Goal: Information Seeking & Learning: Check status

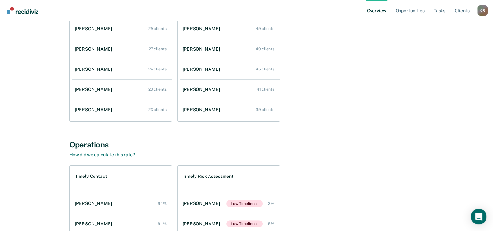
scroll to position [9, 0]
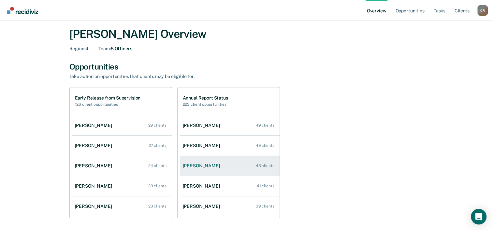
click at [197, 168] on link "[PERSON_NAME] 45 clients" at bounding box center [229, 165] width 99 height 19
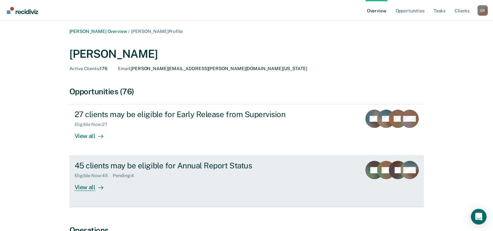
click at [90, 184] on div "View all" at bounding box center [93, 184] width 36 height 13
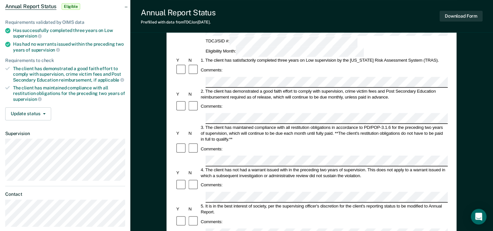
scroll to position [98, 0]
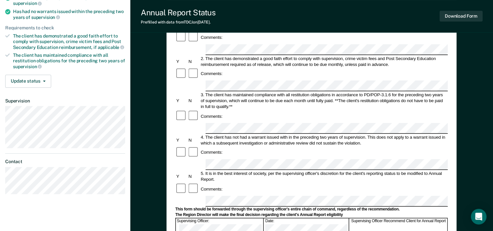
click at [233, 182] on div "Comments:" at bounding box center [311, 188] width 272 height 12
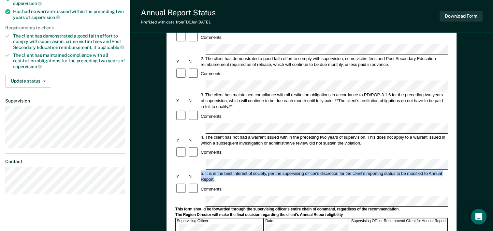
drag, startPoint x: 215, startPoint y: 130, endPoint x: 200, endPoint y: 122, distance: 17.0
click at [200, 170] on div "5. It is in the best interest of society, per the supervising officer's discret…" at bounding box center [324, 176] width 248 height 12
copy div "5. It is in the best interest of society, per the supervising officer's discret…"
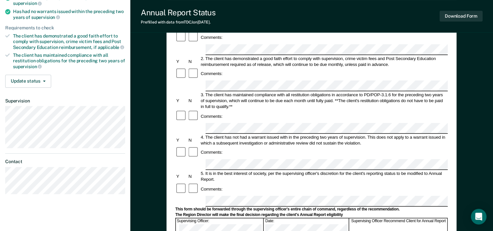
click at [275, 182] on div "Comments:" at bounding box center [311, 188] width 272 height 12
click at [169, 101] on div "Annual Reporting Checklist, Recommendation, and Determination Form Clients who …" at bounding box center [311, 145] width 290 height 378
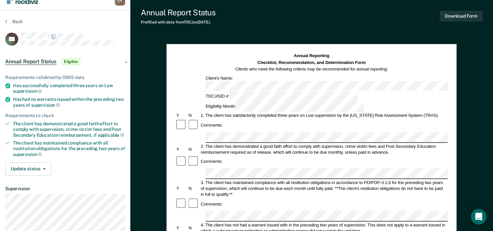
scroll to position [0, 0]
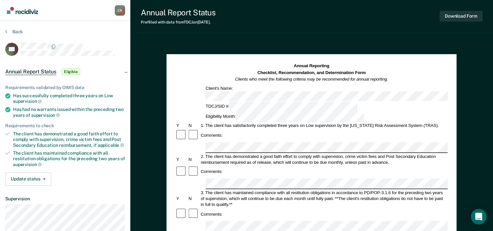
click at [13, 26] on section "Back FC Annual Report Status Eligible Requirements validated by OIMS data Has s…" at bounding box center [65, 163] width 130 height 284
click at [14, 28] on section "Back FC Annual Report Status Eligible Requirements validated by OIMS data Has s…" at bounding box center [65, 163] width 130 height 284
click at [15, 29] on button "Back" at bounding box center [14, 32] width 18 height 6
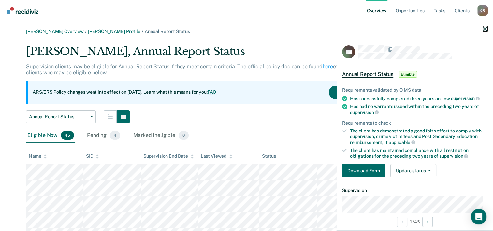
click at [485, 30] on icon "button" at bounding box center [485, 29] width 5 height 5
